Goal: Check status: Check status

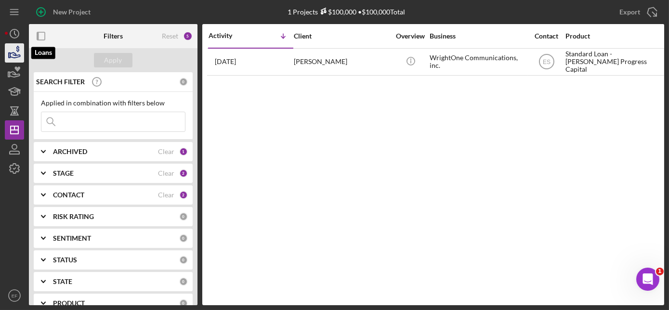
click at [16, 50] on icon "button" at bounding box center [17, 49] width 3 height 6
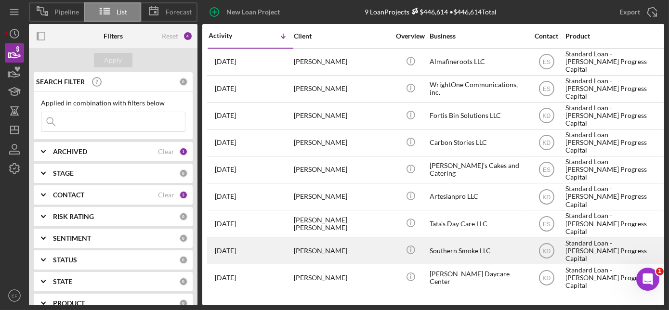
click at [236, 250] on time "[DATE]" at bounding box center [225, 251] width 21 height 8
